Goal: Information Seeking & Learning: Learn about a topic

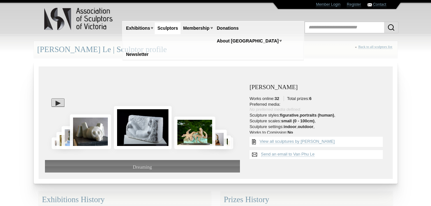
click at [144, 90] on div at bounding box center [142, 106] width 195 height 67
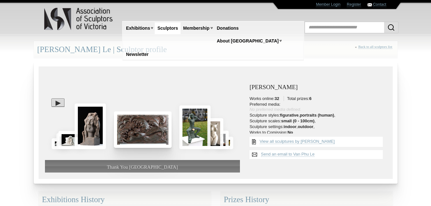
click at [143, 130] on img at bounding box center [143, 129] width 58 height 36
click at [136, 134] on img at bounding box center [143, 129] width 58 height 36
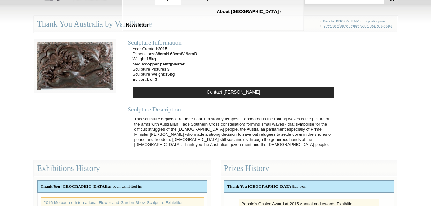
scroll to position [30, 0]
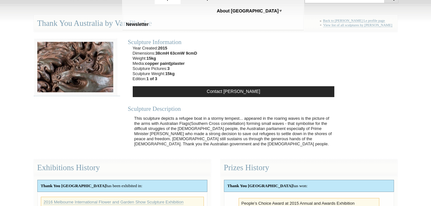
click at [215, 125] on p "This sculpture depicts a refugee boat in a stormy tempest... appeared in the ro…" at bounding box center [235, 131] width 208 height 37
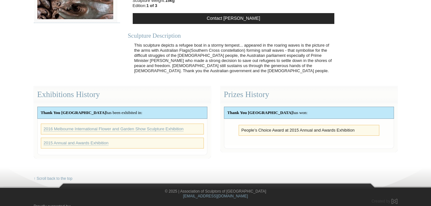
scroll to position [0, 0]
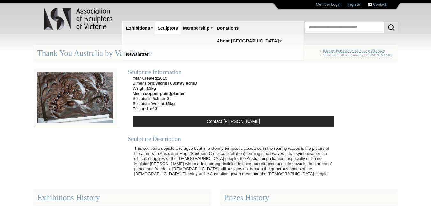
click at [82, 99] on img at bounding box center [75, 97] width 83 height 58
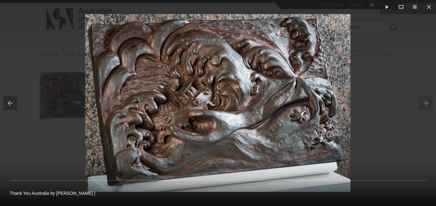
click at [11, 106] on button at bounding box center [8, 103] width 17 height 32
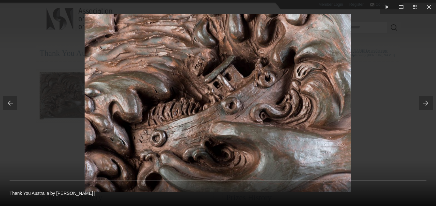
click at [11, 106] on button at bounding box center [8, 103] width 17 height 32
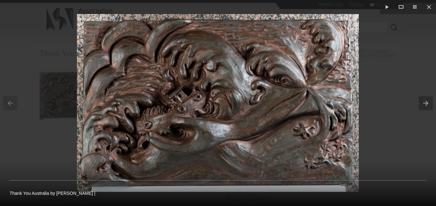
click at [424, 105] on button at bounding box center [427, 103] width 17 height 32
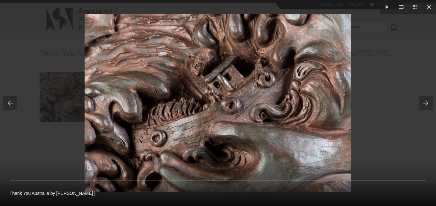
click at [424, 105] on button at bounding box center [427, 103] width 17 height 32
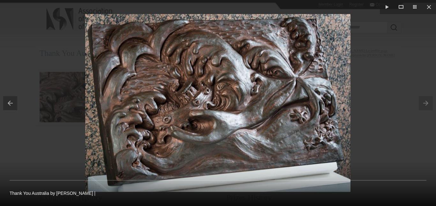
click at [392, 72] on div at bounding box center [218, 103] width 436 height 206
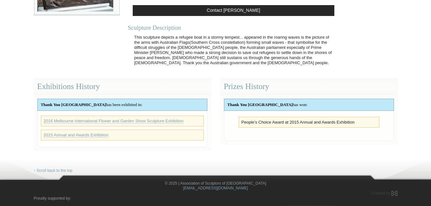
scroll to position [111, 0]
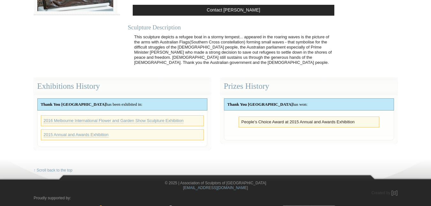
click at [319, 123] on li "People’s Choice Award at 2015 Annual and Awards Exhibition" at bounding box center [309, 121] width 135 height 5
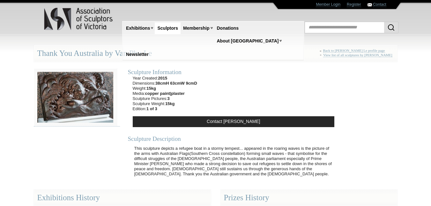
scroll to position [6, 0]
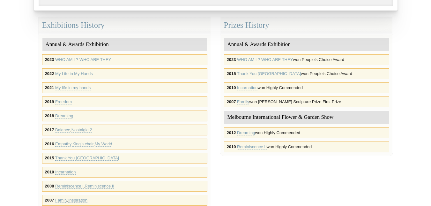
scroll to position [173, 0]
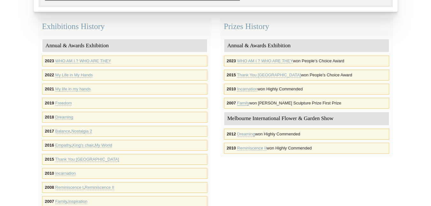
click at [241, 104] on link "Family" at bounding box center [243, 103] width 12 height 5
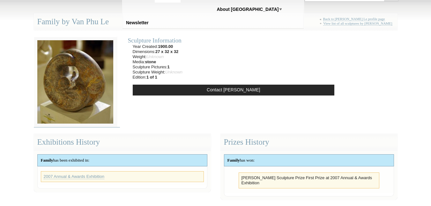
scroll to position [33, 0]
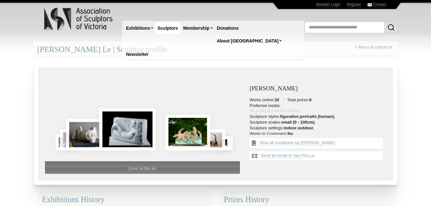
scroll to position [173, 0]
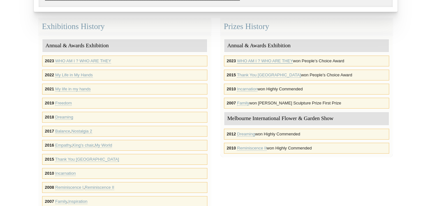
click at [238, 61] on link "WHO AM I ? WHO ARE THEY" at bounding box center [265, 60] width 56 height 5
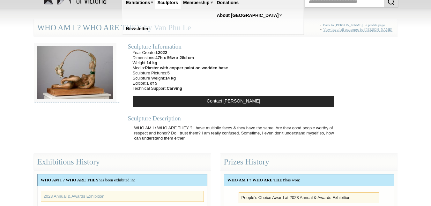
scroll to position [25, 0]
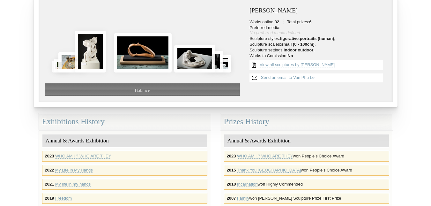
scroll to position [109, 0]
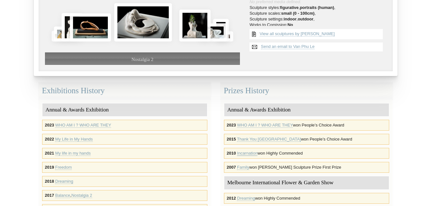
click at [247, 155] on link "Incarnation" at bounding box center [247, 153] width 20 height 5
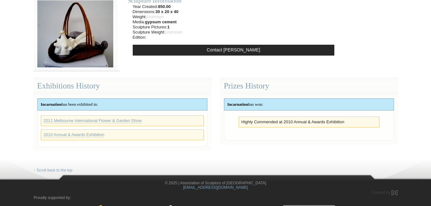
scroll to position [35, 0]
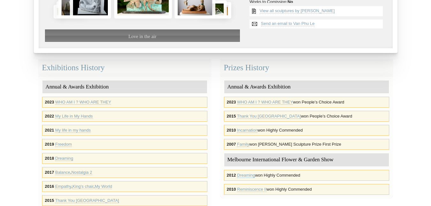
scroll to position [156, 0]
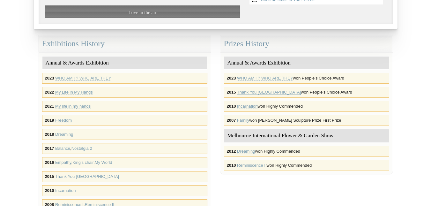
click at [246, 93] on link "Thank You [GEOGRAPHIC_DATA]" at bounding box center [269, 92] width 64 height 5
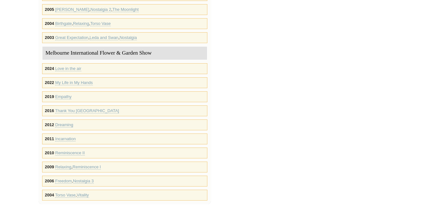
scroll to position [400, 0]
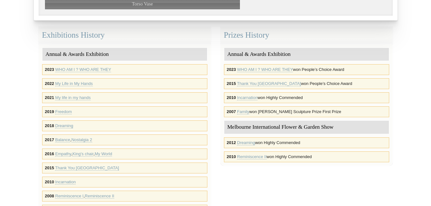
scroll to position [164, 0]
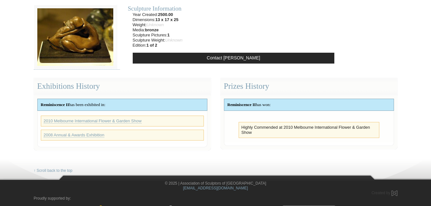
scroll to position [64, 0]
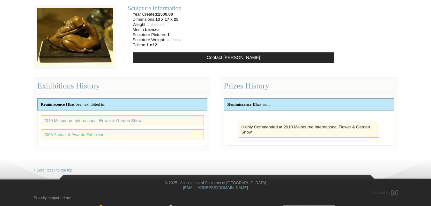
click at [108, 122] on link "2010 Melbourne International Flower & Garden Show" at bounding box center [93, 120] width 98 height 5
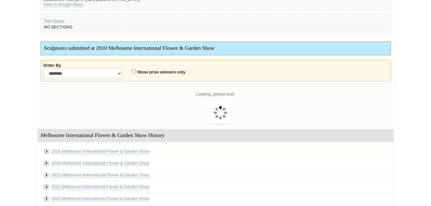
scroll to position [118, 0]
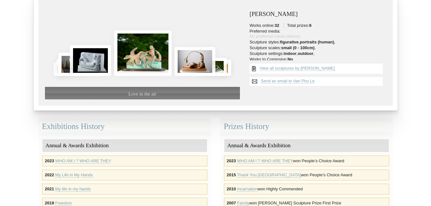
scroll to position [73, 0]
click at [196, 27] on div at bounding box center [142, 32] width 195 height 67
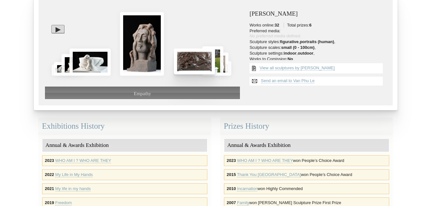
click at [189, 61] on img at bounding box center [194, 62] width 41 height 26
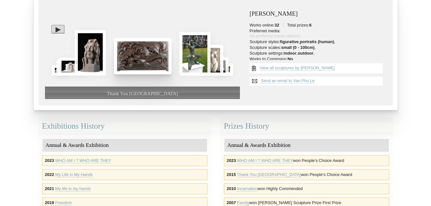
click at [131, 62] on img at bounding box center [143, 56] width 58 height 36
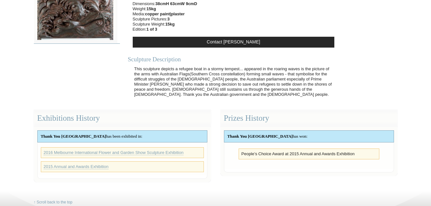
scroll to position [80, 0]
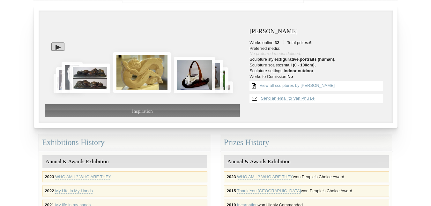
scroll to position [56, 0]
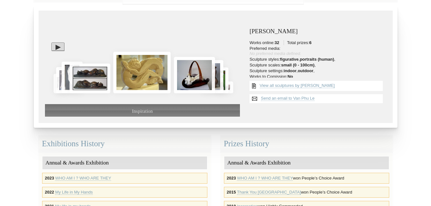
click at [53, 48] on div at bounding box center [57, 46] width 13 height 8
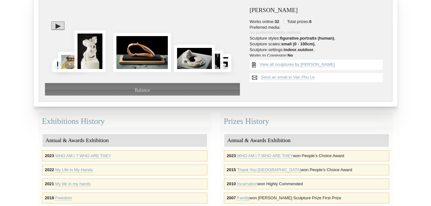
scroll to position [79, 0]
click at [418, 69] on body "Toggle navigation Association of Sculptors of Victoria Home Exhibitions Victori…" at bounding box center [215, 24] width 431 height 206
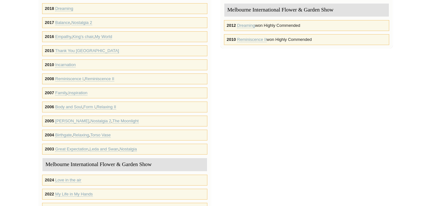
scroll to position [282, 0]
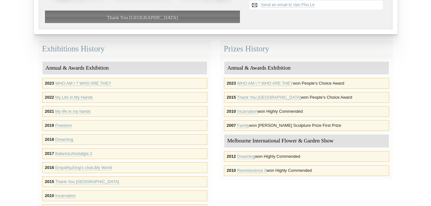
scroll to position [148, 0]
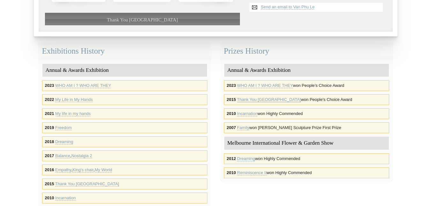
click at [241, 101] on link "Thank You [GEOGRAPHIC_DATA]" at bounding box center [269, 99] width 64 height 5
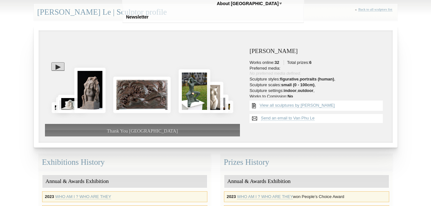
scroll to position [37, 0]
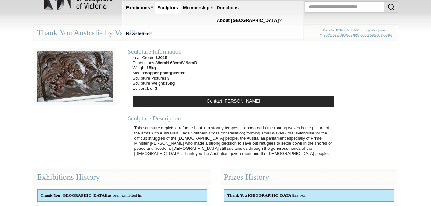
scroll to position [20, 0]
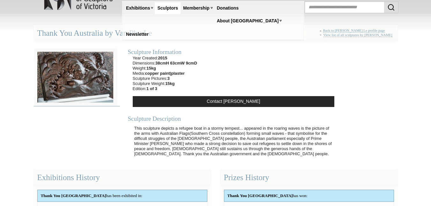
click at [90, 87] on img at bounding box center [75, 77] width 83 height 58
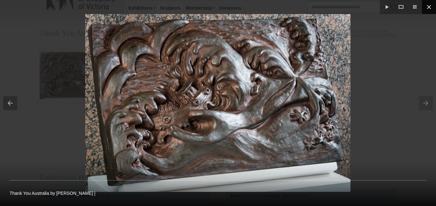
click at [430, 10] on button at bounding box center [429, 7] width 14 height 14
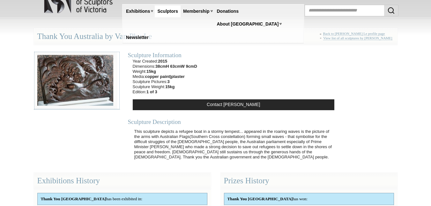
scroll to position [16, 0]
